Goal: Task Accomplishment & Management: Complete application form

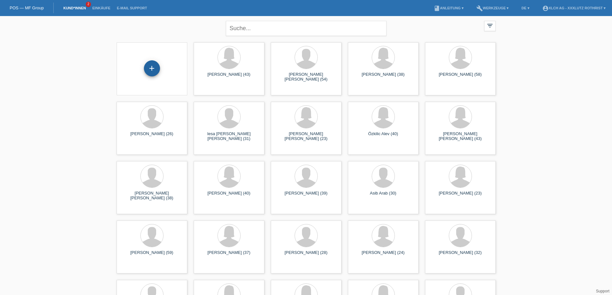
click at [155, 66] on div "+" at bounding box center [152, 68] width 16 height 16
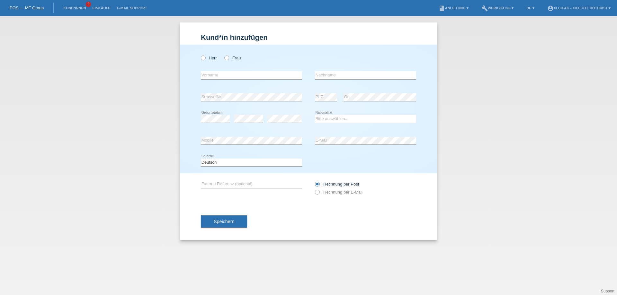
click at [200, 56] on div "Herr Frau error Vorname error" at bounding box center [308, 109] width 257 height 129
click at [200, 55] on icon at bounding box center [200, 55] width 0 height 0
click at [202, 56] on input "Herr" at bounding box center [203, 58] width 4 height 4
radio input "true"
click at [209, 75] on input "text" at bounding box center [251, 75] width 101 height 8
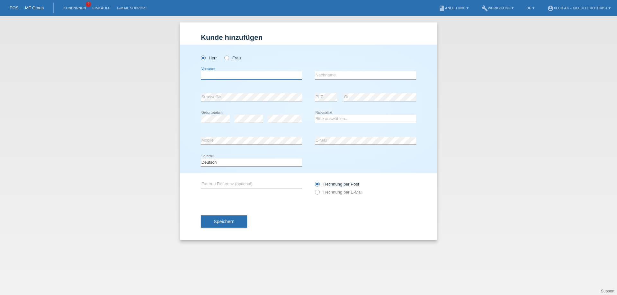
type input "P"
type input "Mehedin"
click at [339, 78] on input "text" at bounding box center [365, 75] width 101 height 8
type input "Popaj"
click at [340, 117] on select "Bitte auswählen... Schweiz Deutschland Liechtenstein Österreich ------------ Af…" at bounding box center [365, 119] width 101 height 8
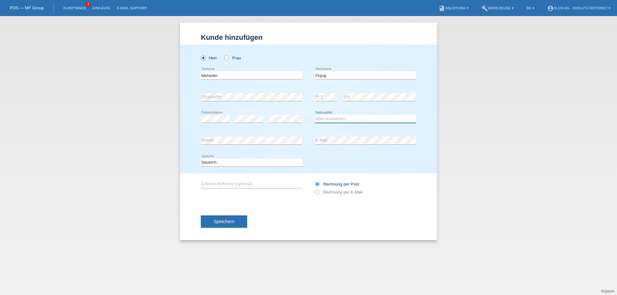
select select "XK"
click at [315, 115] on select "Bitte auswählen... Schweiz Deutschland Liechtenstein Österreich ------------ Af…" at bounding box center [365, 119] width 101 height 8
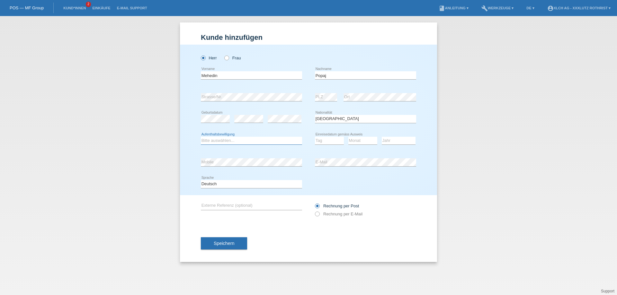
click at [263, 143] on select "Bitte auswählen... C B B - Flüchtlingsstatus Andere" at bounding box center [251, 141] width 101 height 8
click at [201, 137] on select "Bitte auswählen... C B B - Flüchtlingsstatus Andere" at bounding box center [251, 141] width 101 height 8
click at [227, 139] on select "Bitte auswählen... C B B - Flüchtlingsstatus Andere" at bounding box center [251, 141] width 101 height 8
select select "B"
click at [201, 137] on select "Bitte auswählen... C B B - Flüchtlingsstatus Andere" at bounding box center [251, 141] width 101 height 8
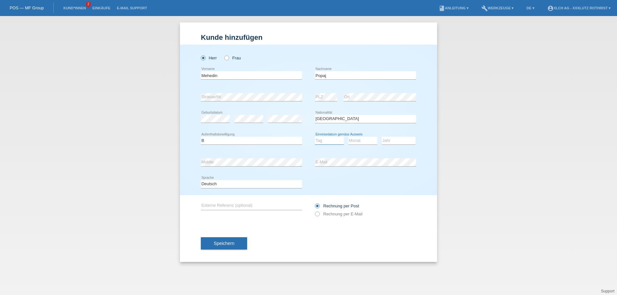
click at [323, 140] on select "Tag 01 02 03 04 05 06 07 08 09 10 11" at bounding box center [329, 141] width 29 height 8
select select "21"
click at [368, 141] on select "Monat 01 02 03 04 05 06 07 08 09 10 11" at bounding box center [362, 141] width 29 height 8
select select "08"
click at [397, 138] on select "Jahr 2025 2024 2023 2022 2021 2020 2019 2018 2017 2016 2015 2014 2013 2012 2011…" at bounding box center [399, 141] width 34 height 8
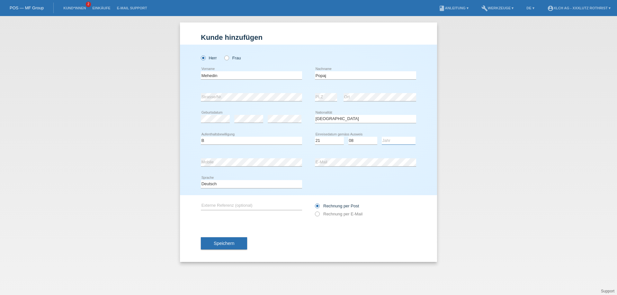
select select "2022"
click at [242, 167] on icon at bounding box center [251, 166] width 101 height 0
click at [329, 215] on label "Rechnung per E-Mail" at bounding box center [339, 214] width 48 height 5
click at [319, 215] on input "Rechnung per E-Mail" at bounding box center [317, 216] width 4 height 8
radio input "true"
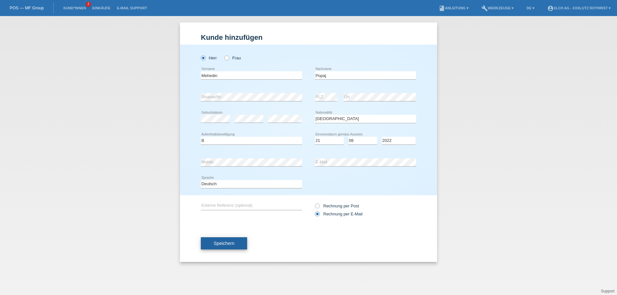
click at [223, 245] on span "Speichern" at bounding box center [224, 243] width 21 height 5
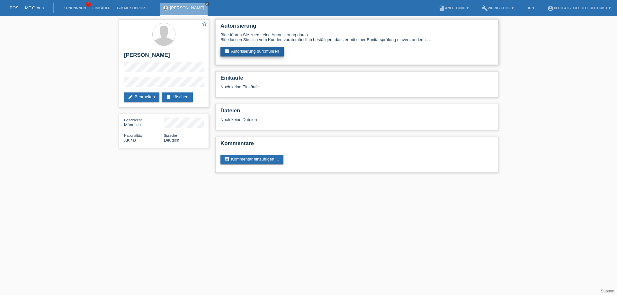
click at [242, 52] on link "assignment_turned_in Autorisierung durchführen" at bounding box center [251, 52] width 63 height 10
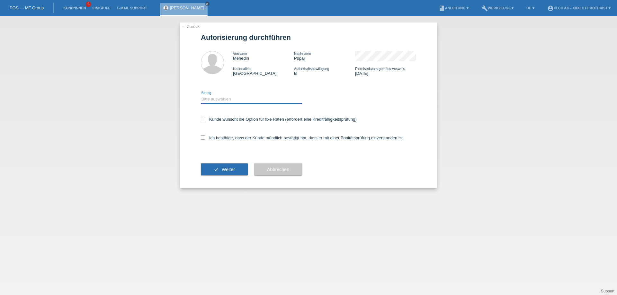
drag, startPoint x: 0, startPoint y: 0, endPoint x: 222, endPoint y: 102, distance: 244.1
click at [220, 103] on select "Bitte auswählen CHF 1.00 - CHF 499.00 CHF 500.00 - CHF 1'999.00 CHF 2'000.00 - …" at bounding box center [251, 99] width 101 height 8
select select "3"
click at [201, 96] on select "Bitte auswählen CHF 1.00 - CHF 499.00 CHF 500.00 - CHF 1'999.00 CHF 2'000.00 - …" at bounding box center [251, 99] width 101 height 8
click at [226, 138] on label "Ich bestätige, dass der Kunde mündlich bestätigt hat, dass er mit einer Bonität…" at bounding box center [302, 138] width 203 height 5
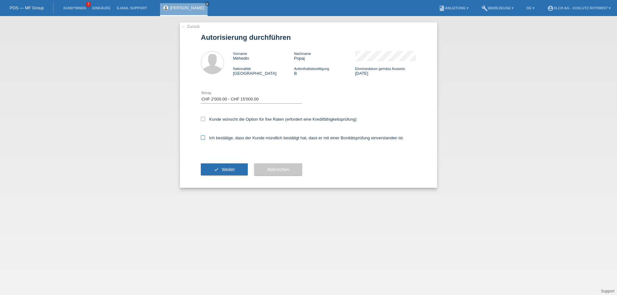
click at [205, 138] on input "Ich bestätige, dass der Kunde mündlich bestätigt hat, dass er mit einer Bonität…" at bounding box center [203, 138] width 4 height 4
checkbox input "true"
click at [237, 117] on div "Kunde wünscht die Option für fixe Raten (erfordert eine Kreditfähigkeitsprüfung)" at bounding box center [308, 119] width 215 height 19
click at [225, 120] on label "Kunde wünscht die Option für fixe Raten (erfordert eine Kreditfähigkeitsprüfung)" at bounding box center [279, 119] width 156 height 5
click at [205, 120] on input "Kunde wünscht die Option für fixe Raten (erfordert eine Kreditfähigkeitsprüfung)" at bounding box center [203, 119] width 4 height 4
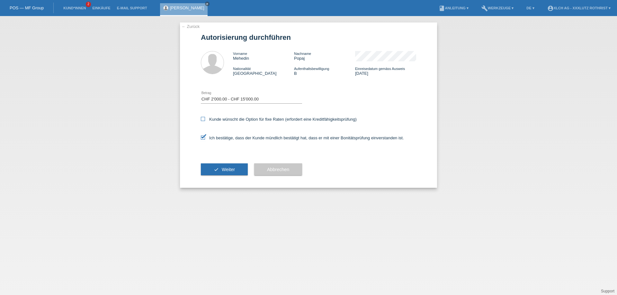
checkbox input "true"
click at [230, 163] on div "check Weiter" at bounding box center [224, 169] width 47 height 37
click at [232, 163] on div "check Weiter" at bounding box center [224, 169] width 47 height 37
click at [224, 174] on button "check Weiter" at bounding box center [224, 169] width 47 height 12
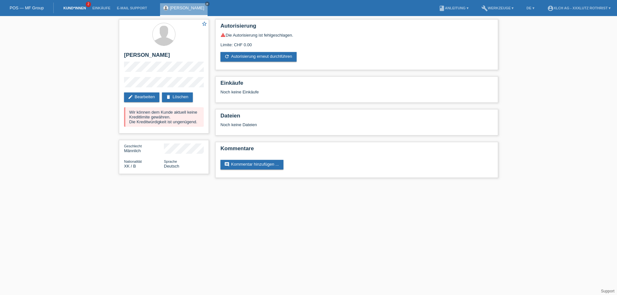
click at [76, 7] on link "Kund*innen" at bounding box center [74, 8] width 29 height 4
